Goal: Transaction & Acquisition: Book appointment/travel/reservation

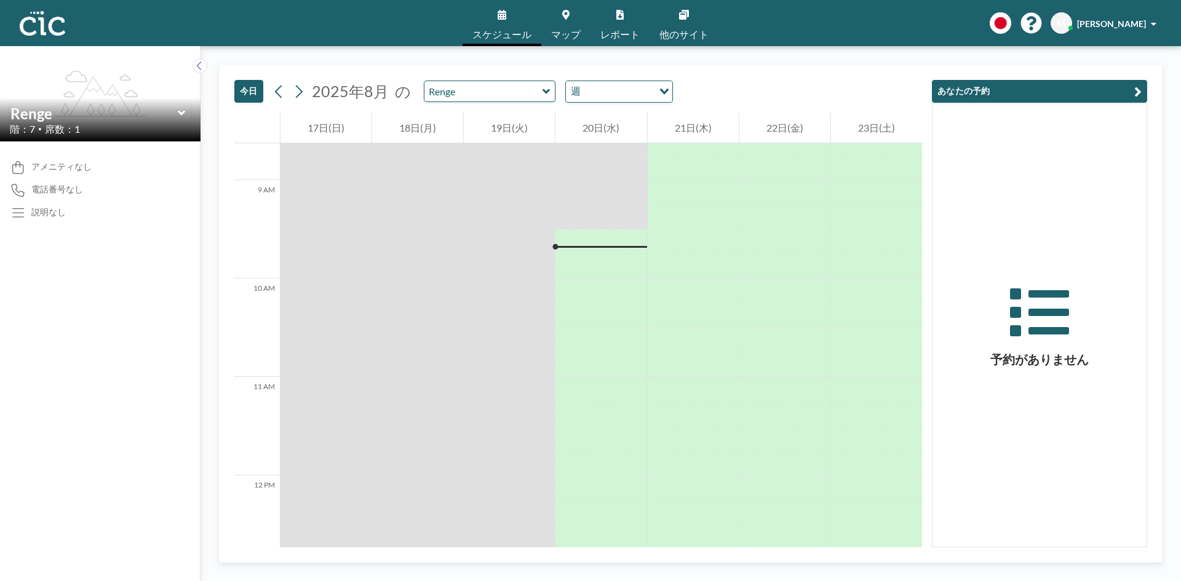
scroll to position [664, 0]
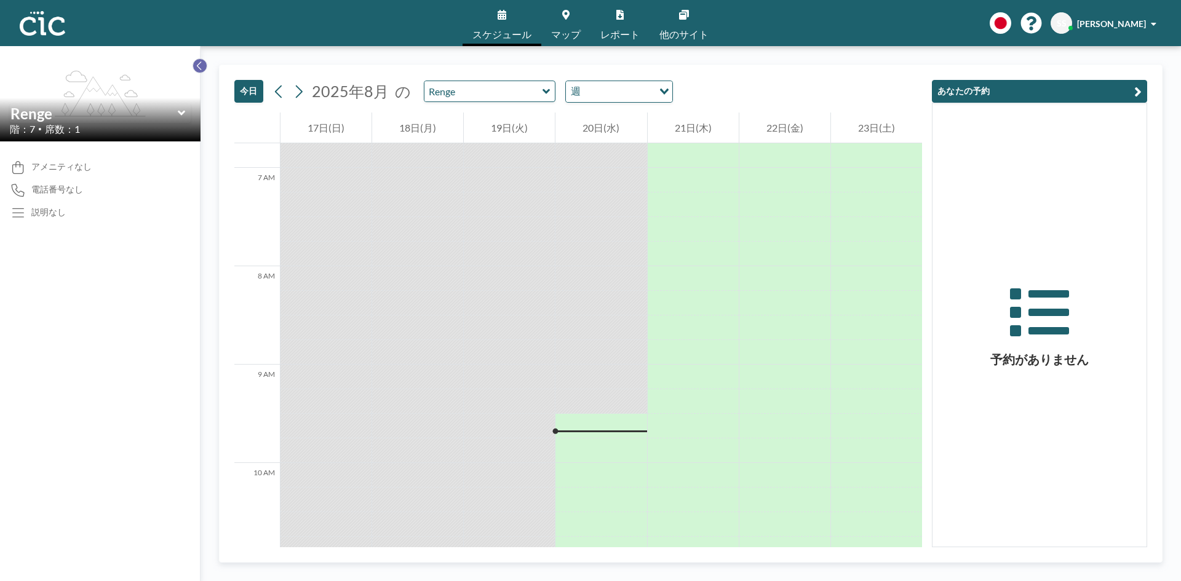
click at [196, 61] on icon at bounding box center [200, 66] width 8 height 12
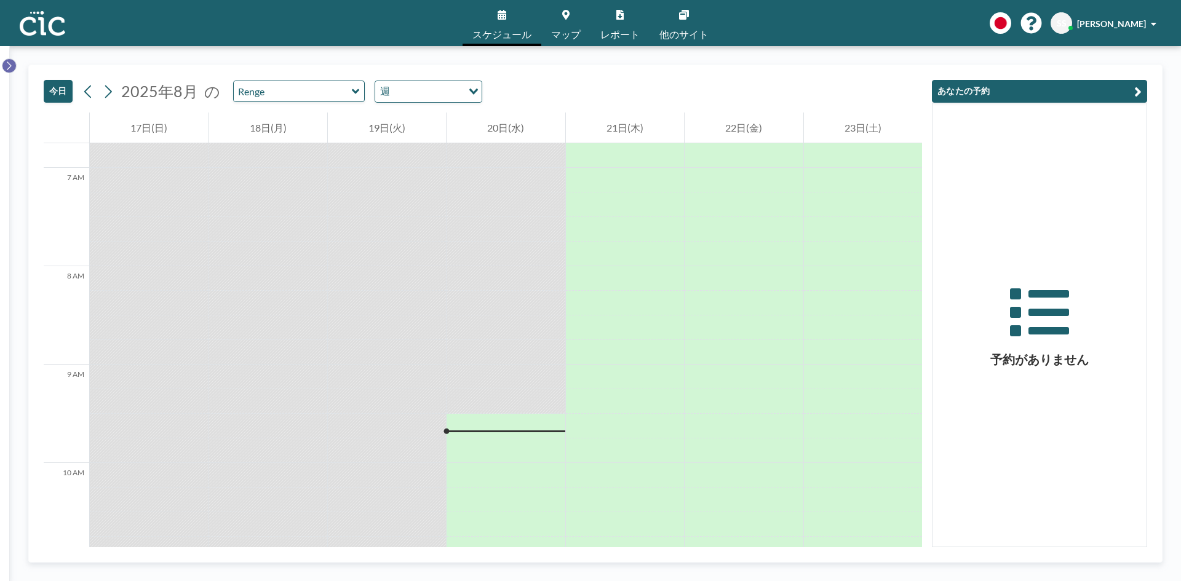
click at [12, 64] on icon at bounding box center [9, 66] width 8 height 12
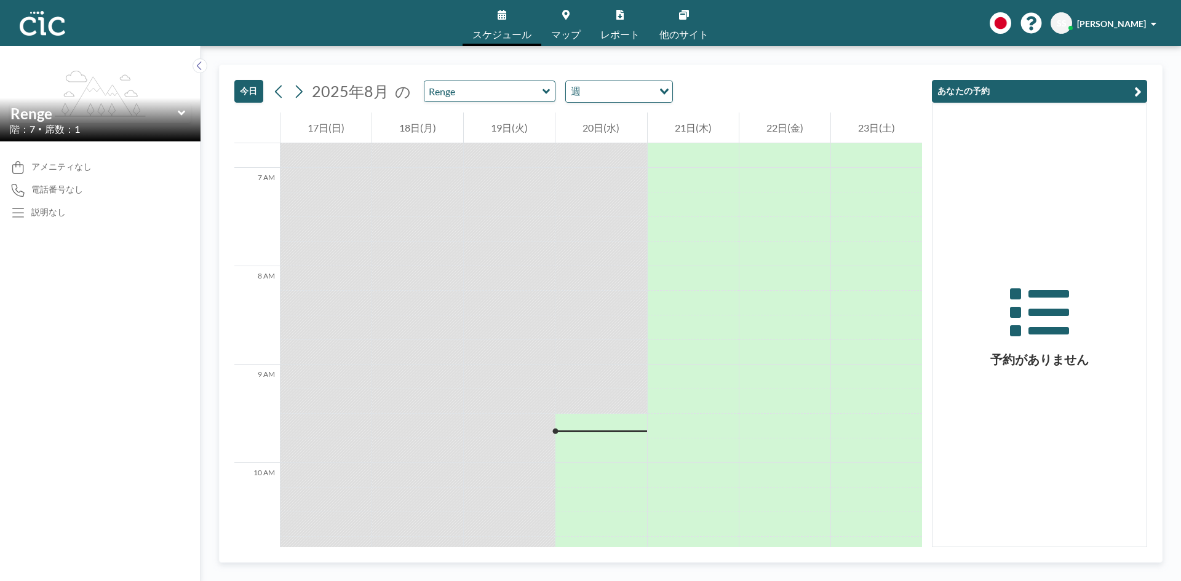
click at [489, 30] on span "スケジュール" at bounding box center [501, 35] width 59 height 10
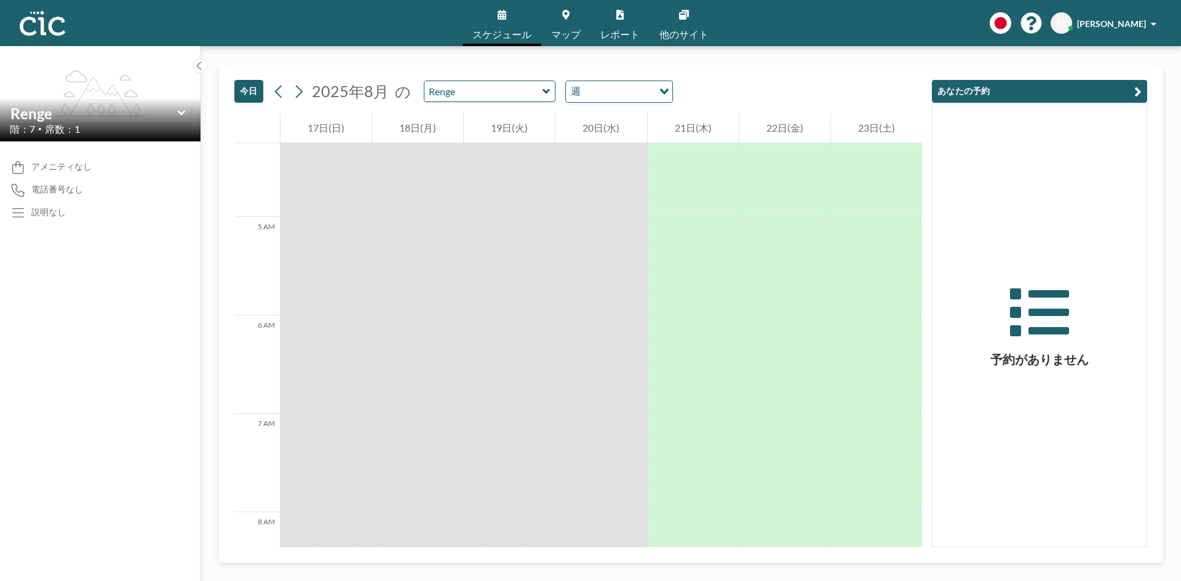
scroll to position [234, 0]
click at [186, 110] on div "Renge" at bounding box center [100, 113] width 181 height 19
click at [180, 112] on icon at bounding box center [180, 113] width 7 height 5
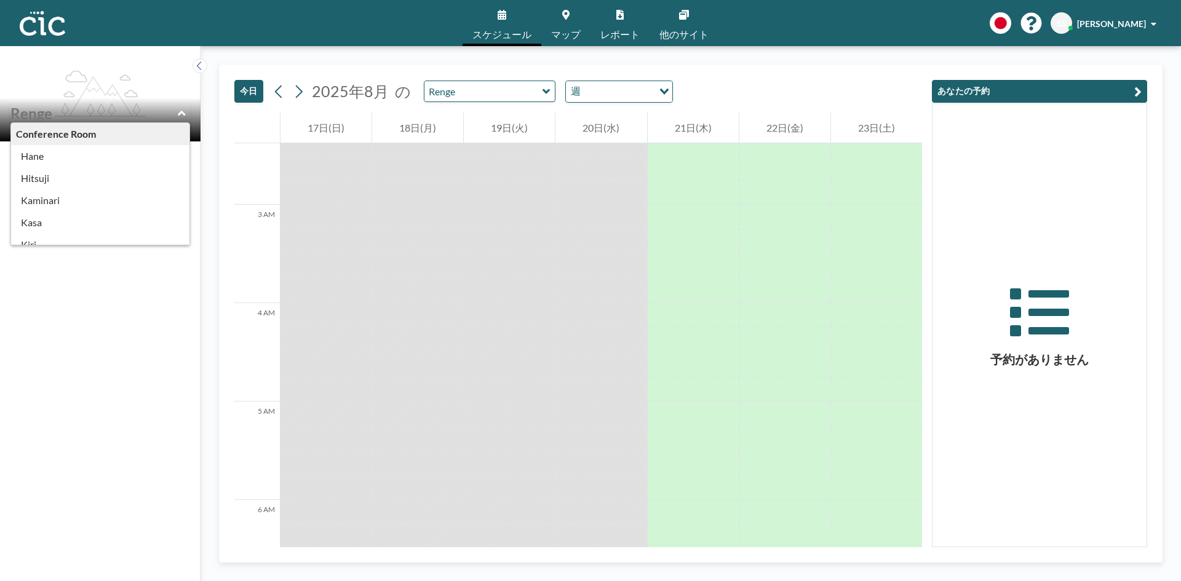
scroll to position [184, 0]
click at [68, 193] on div "Phone Booth" at bounding box center [100, 193] width 178 height 22
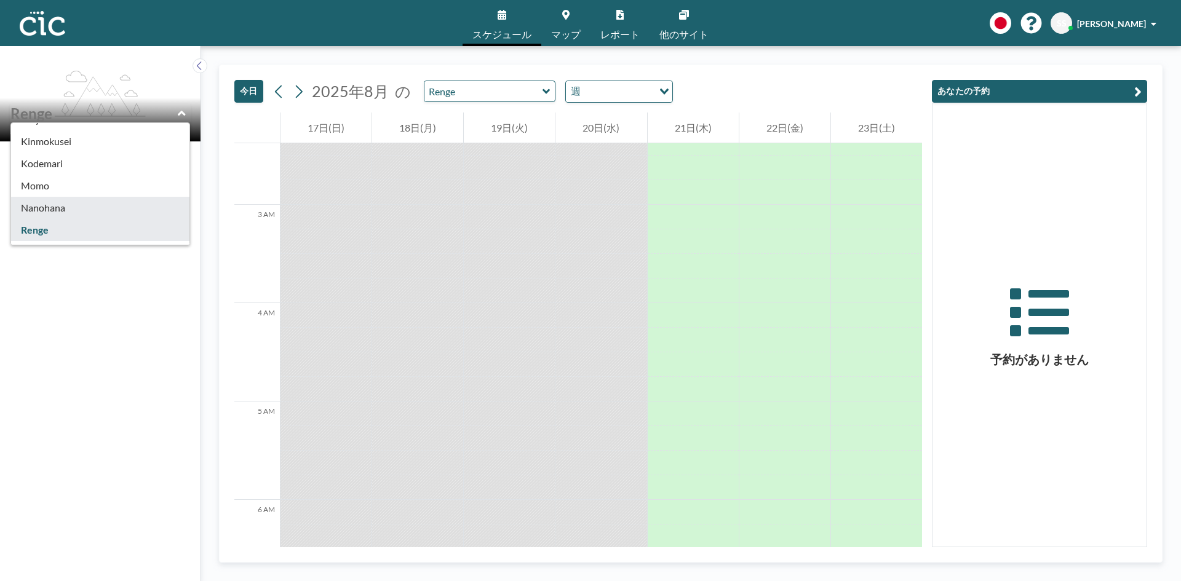
type input "Nanohana"
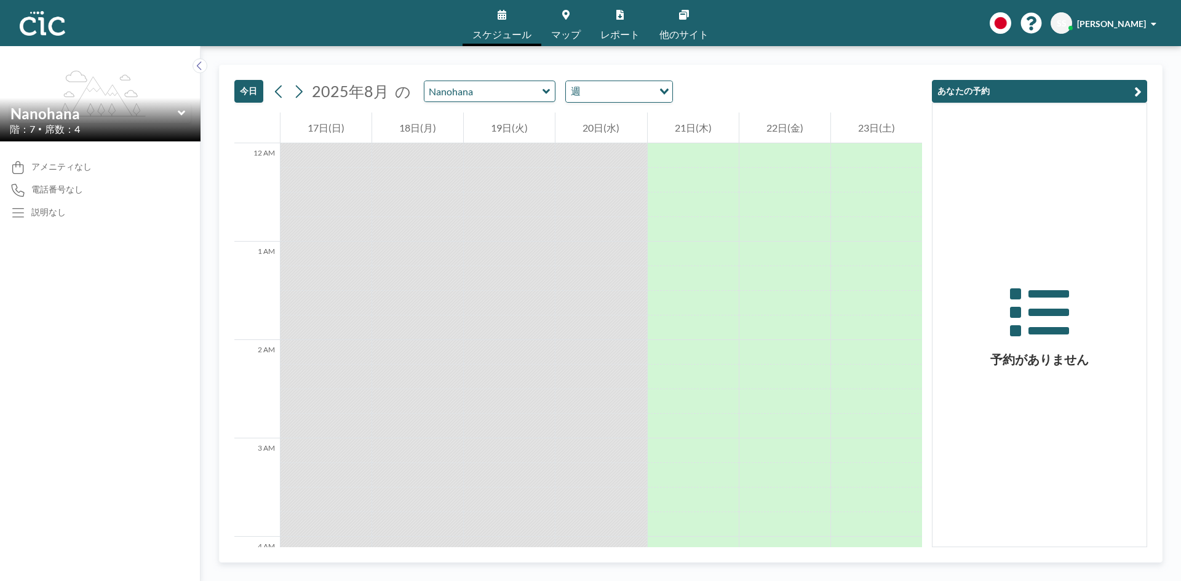
scroll to position [910, 0]
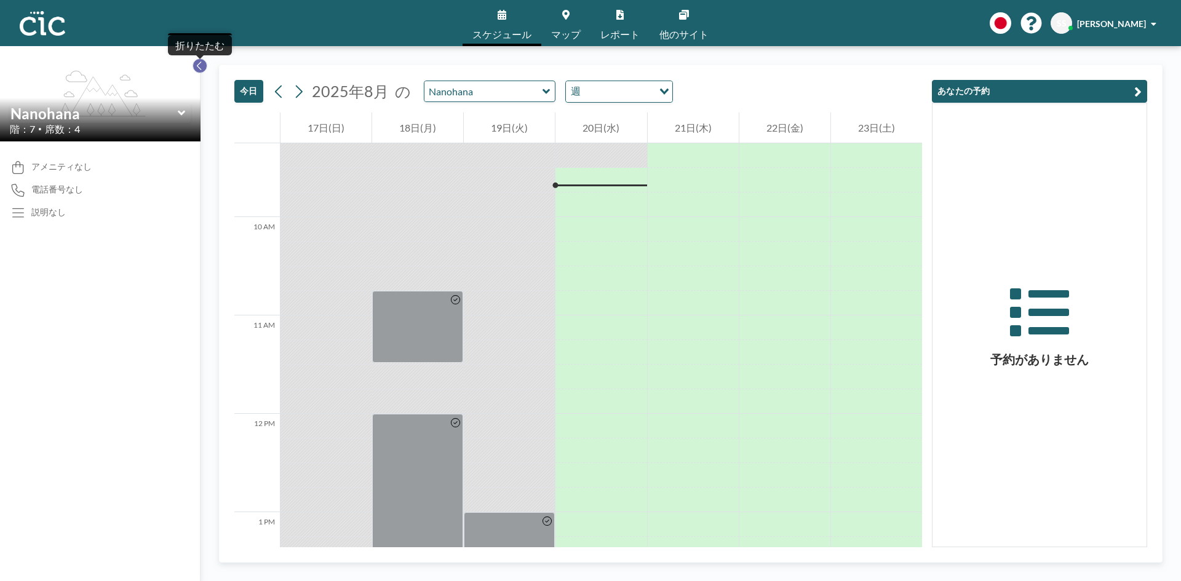
click at [196, 68] on icon at bounding box center [200, 66] width 8 height 12
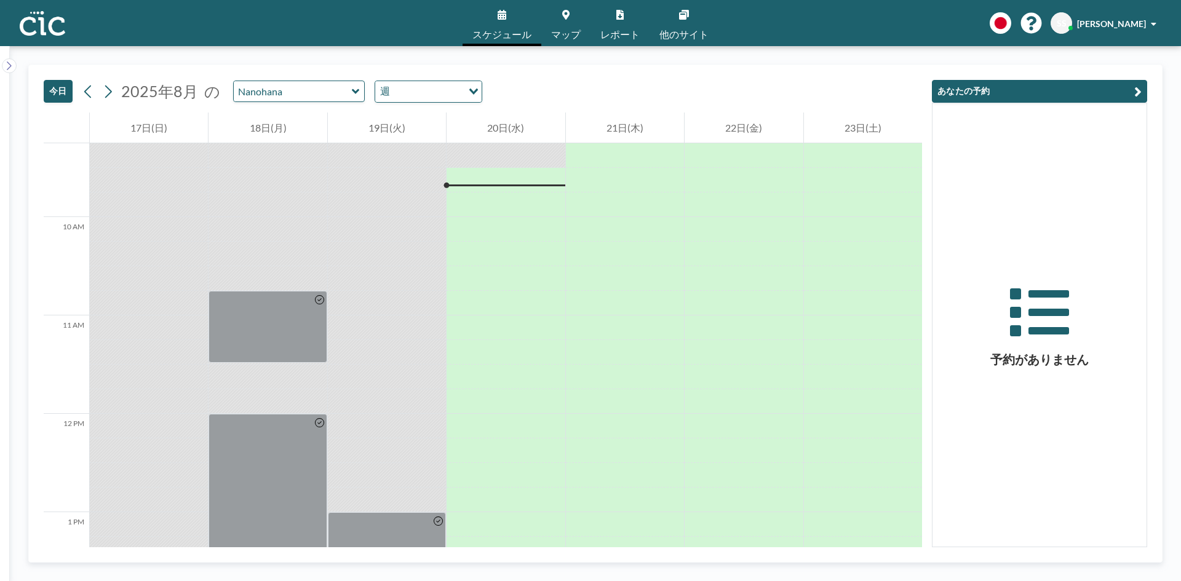
click at [10, 65] on icon at bounding box center [9, 66] width 8 height 12
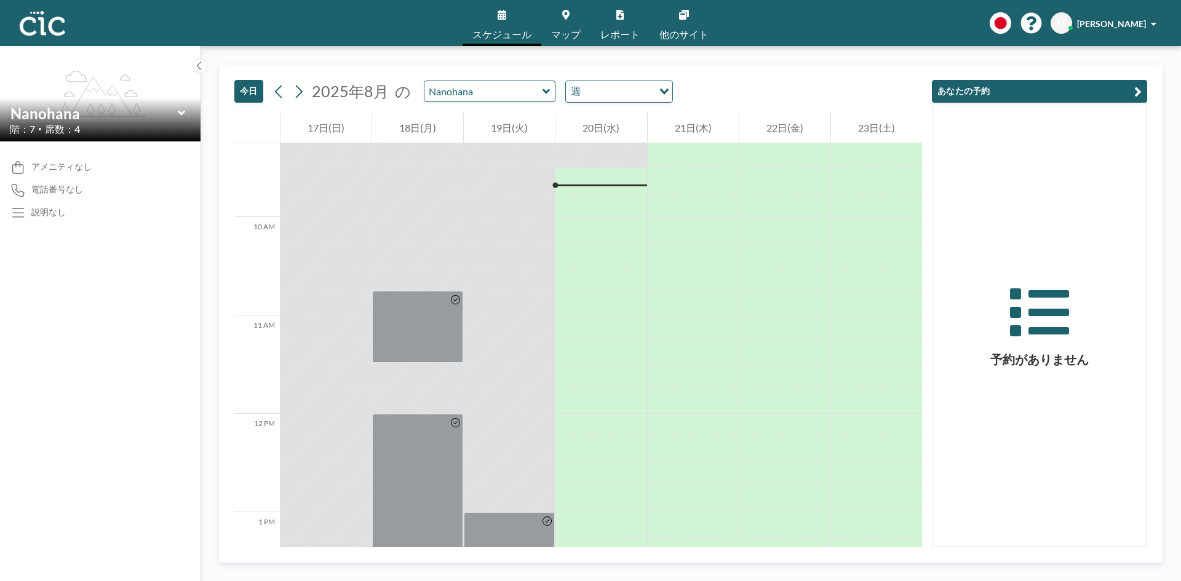
click at [181, 110] on icon at bounding box center [182, 113] width 8 height 12
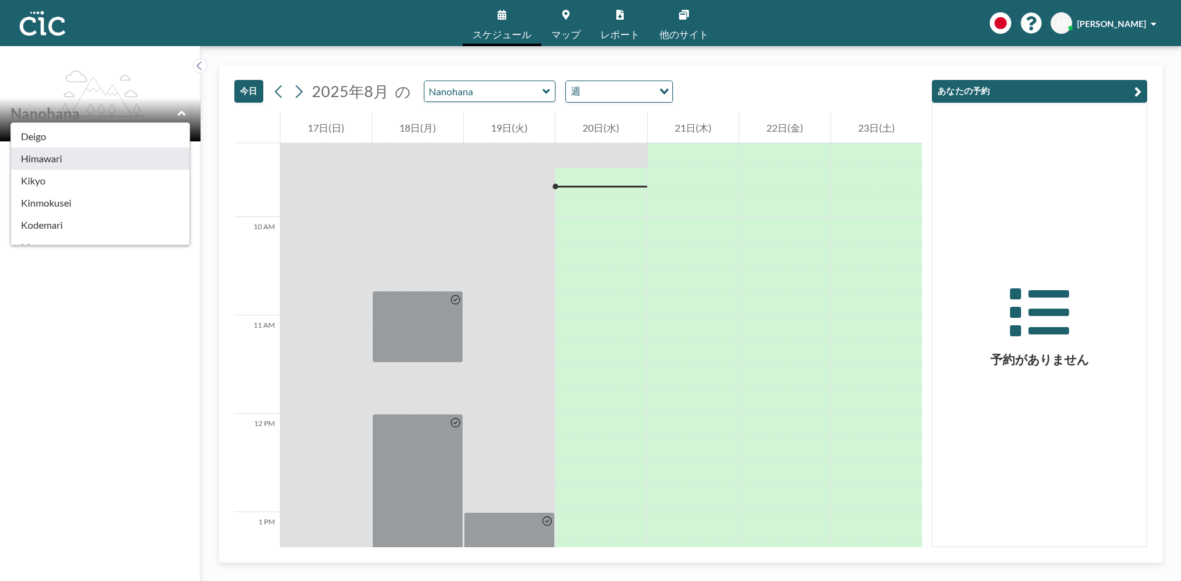
scroll to position [369, 0]
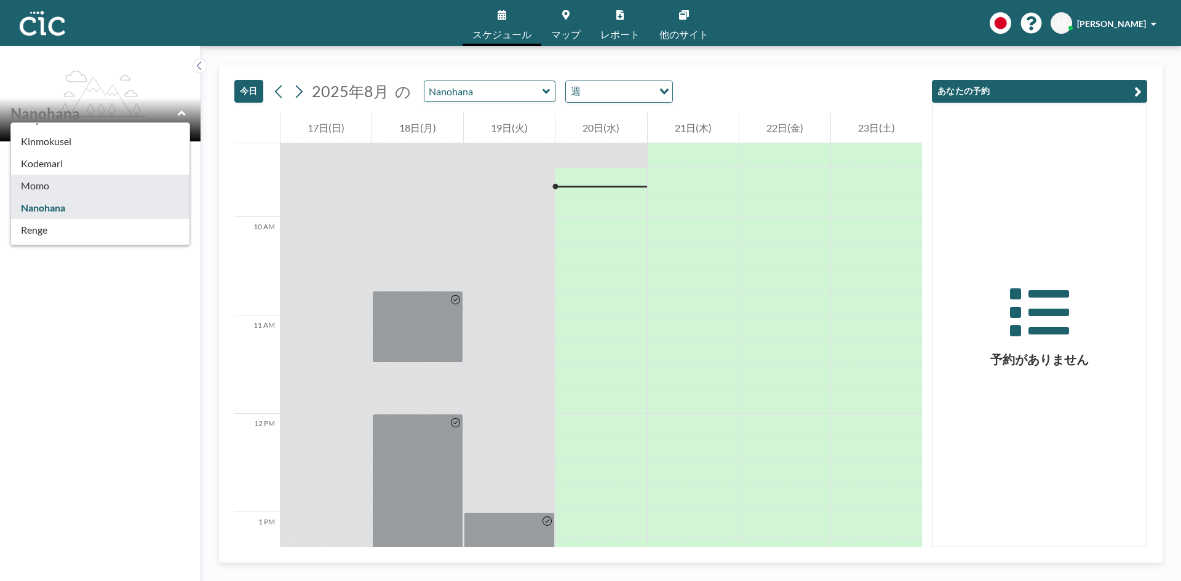
type input "Momo"
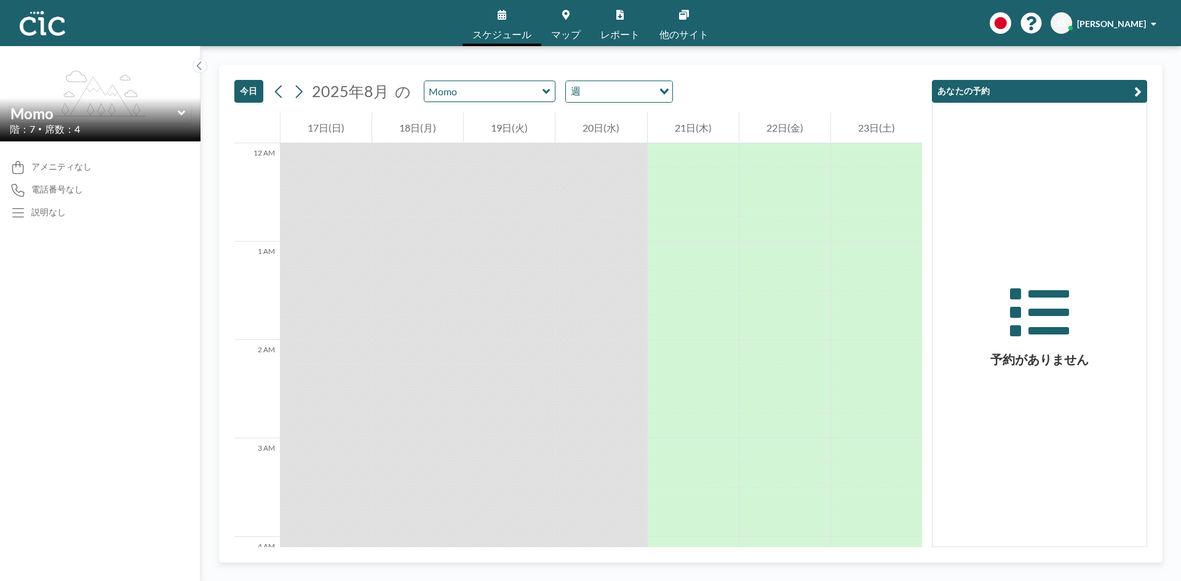
scroll to position [910, 0]
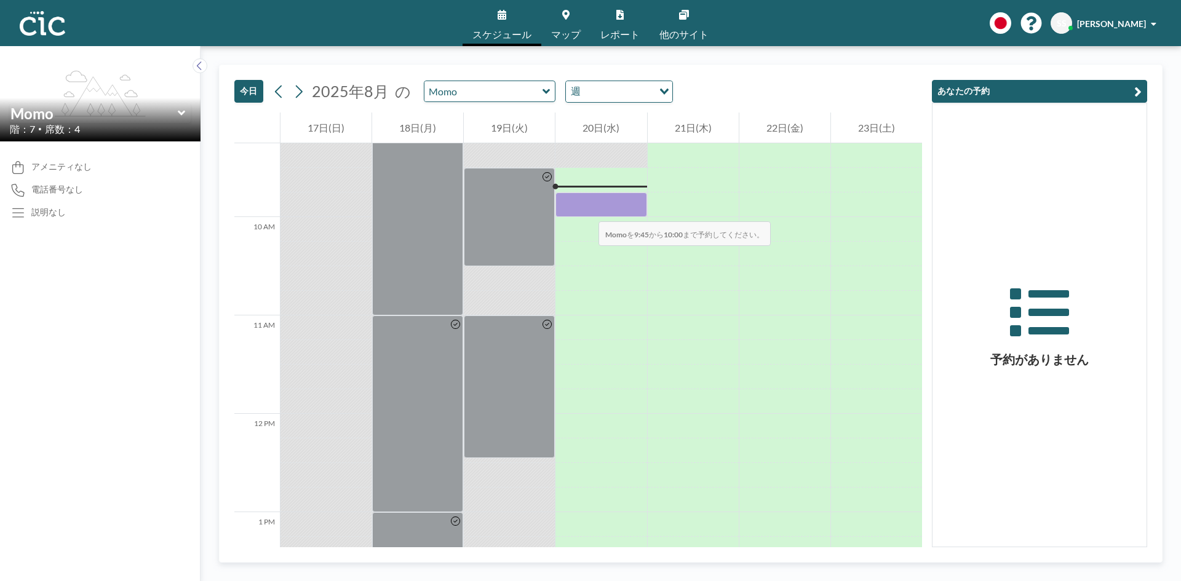
click at [586, 209] on div at bounding box center [600, 204] width 91 height 25
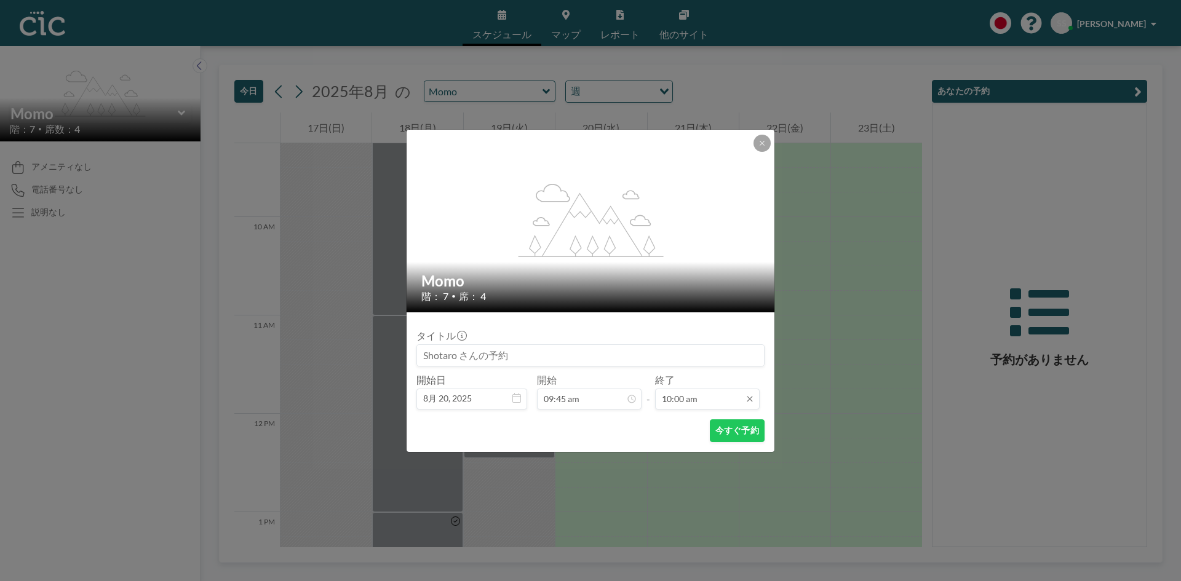
scroll to position [876, 0]
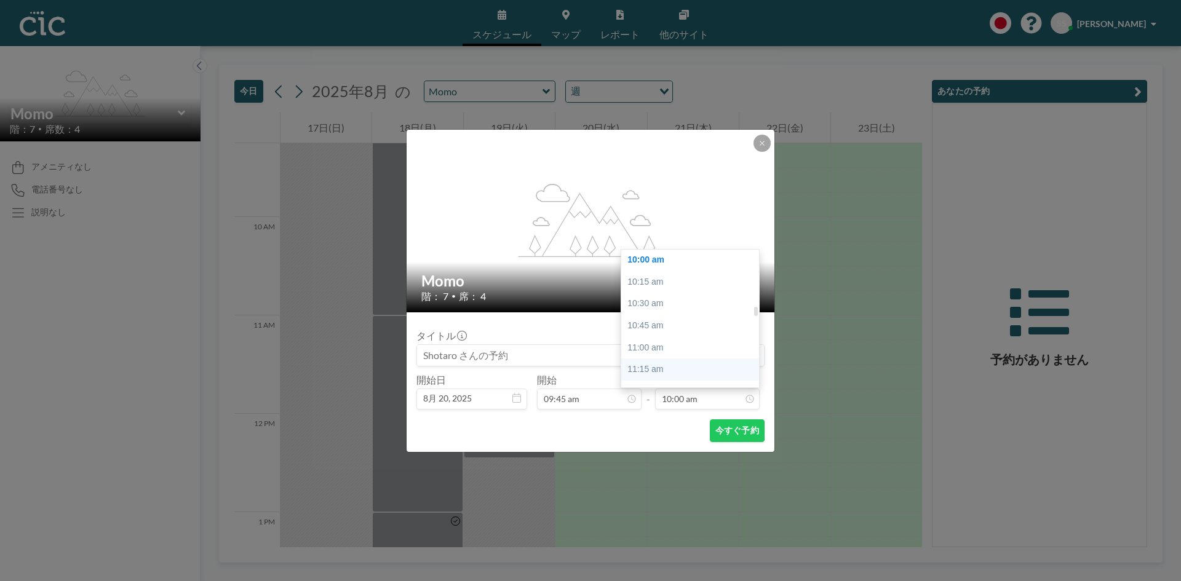
click at [647, 363] on div "11:15 am" at bounding box center [693, 369] width 144 height 22
type input "11:15 am"
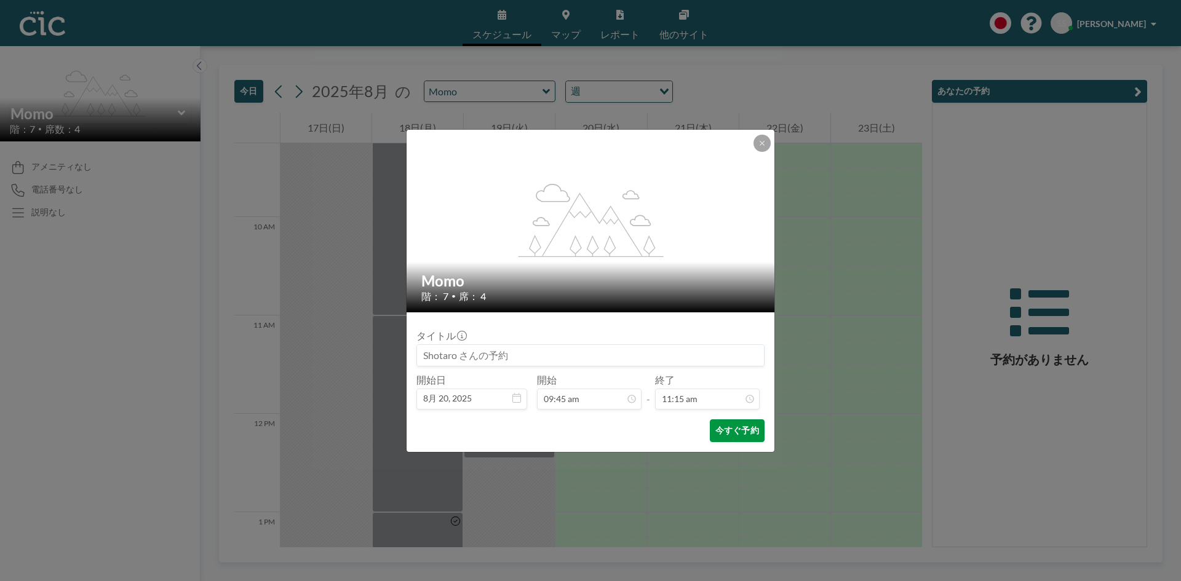
click at [752, 426] on button "今すぐ予約" at bounding box center [737, 430] width 55 height 23
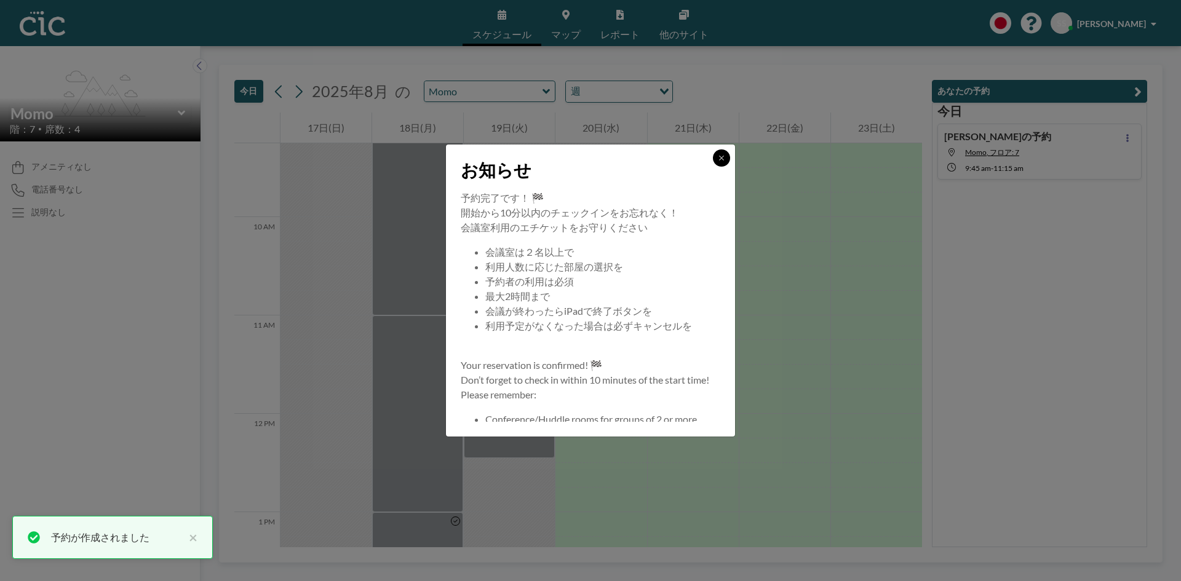
click at [716, 159] on button at bounding box center [721, 157] width 17 height 17
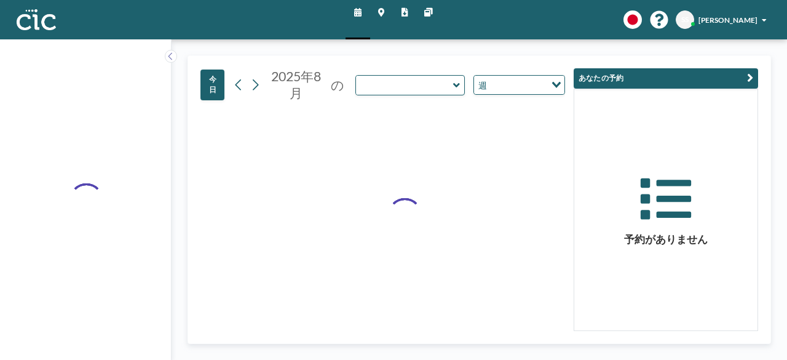
type input "Momo"
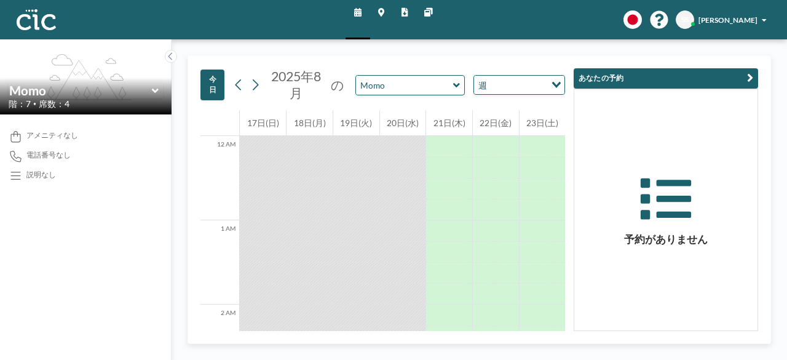
scroll to position [779, 0]
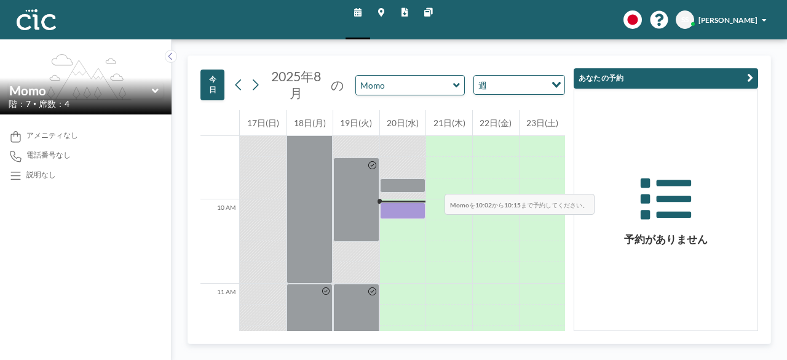
click at [410, 172] on div at bounding box center [403, 167] width 46 height 21
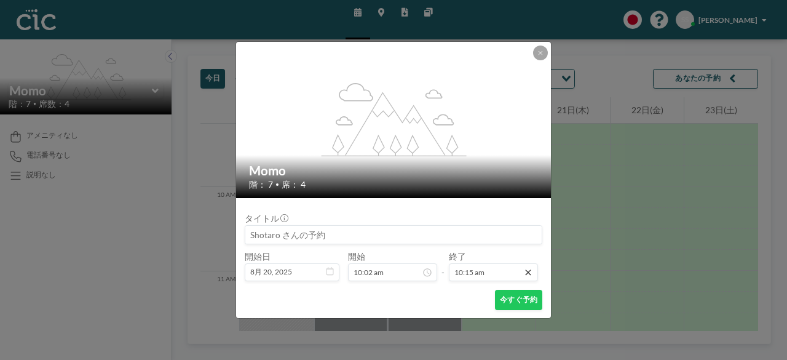
scroll to position [826, 0]
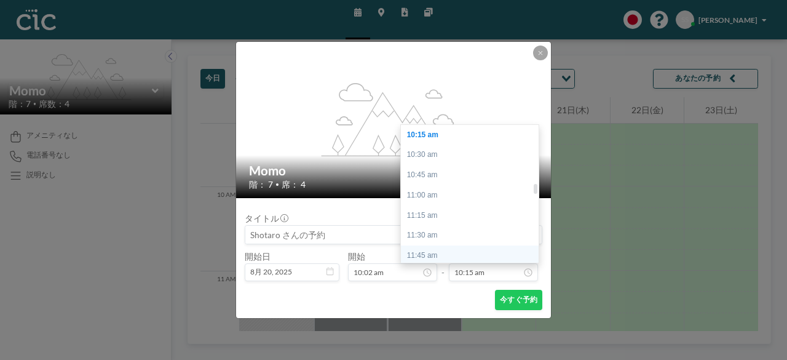
click at [491, 257] on div "11:45 am" at bounding box center [473, 255] width 144 height 20
type input "11:45 am"
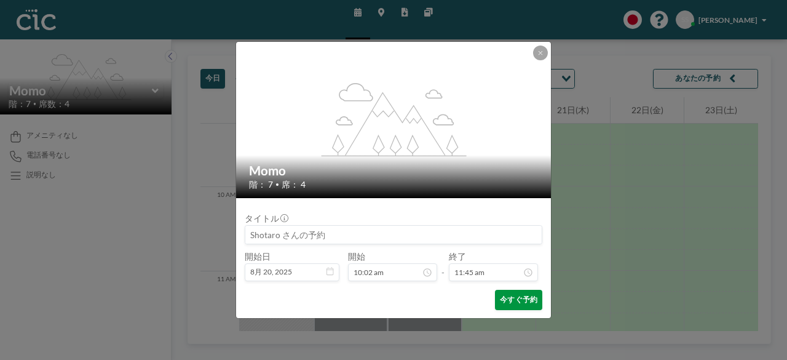
scroll to position [948, 0]
click at [505, 301] on button "今すぐ予約" at bounding box center [518, 300] width 47 height 20
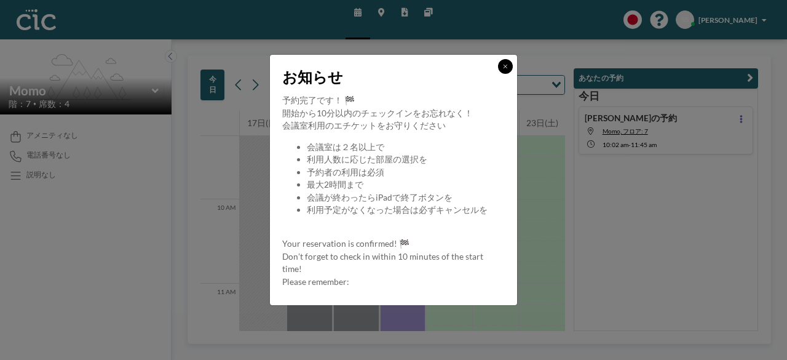
click at [507, 64] on icon at bounding box center [505, 66] width 5 height 6
